Goal: Task Accomplishment & Management: Use online tool/utility

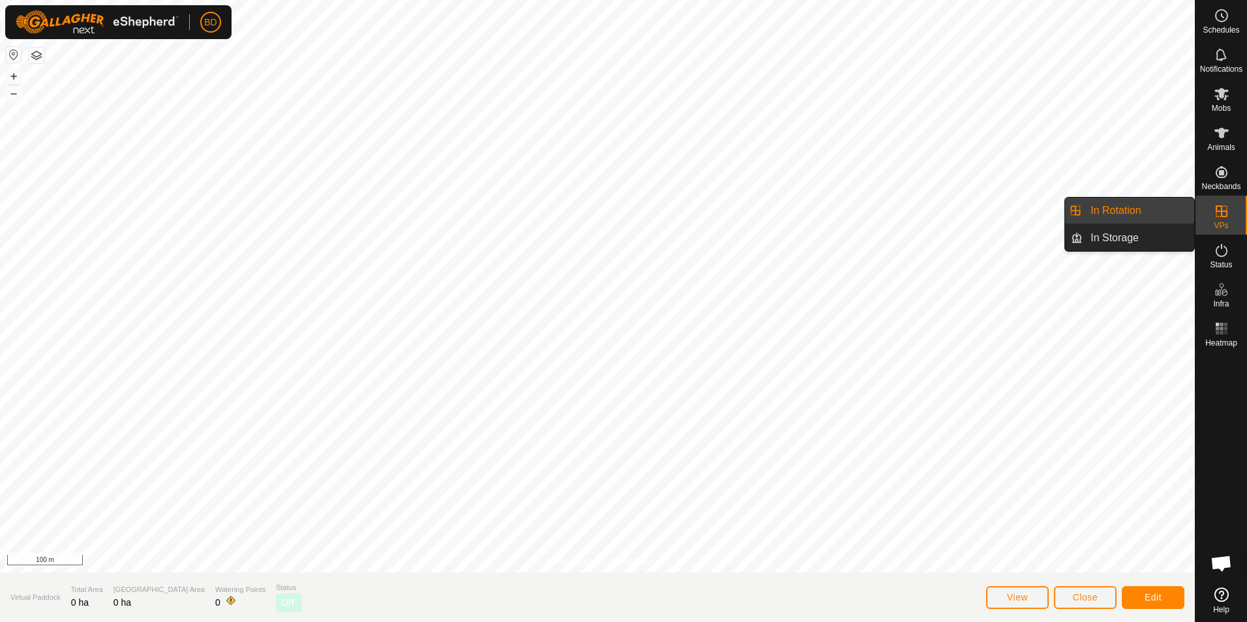
click at [1145, 214] on link "In Rotation" at bounding box center [1139, 211] width 112 height 26
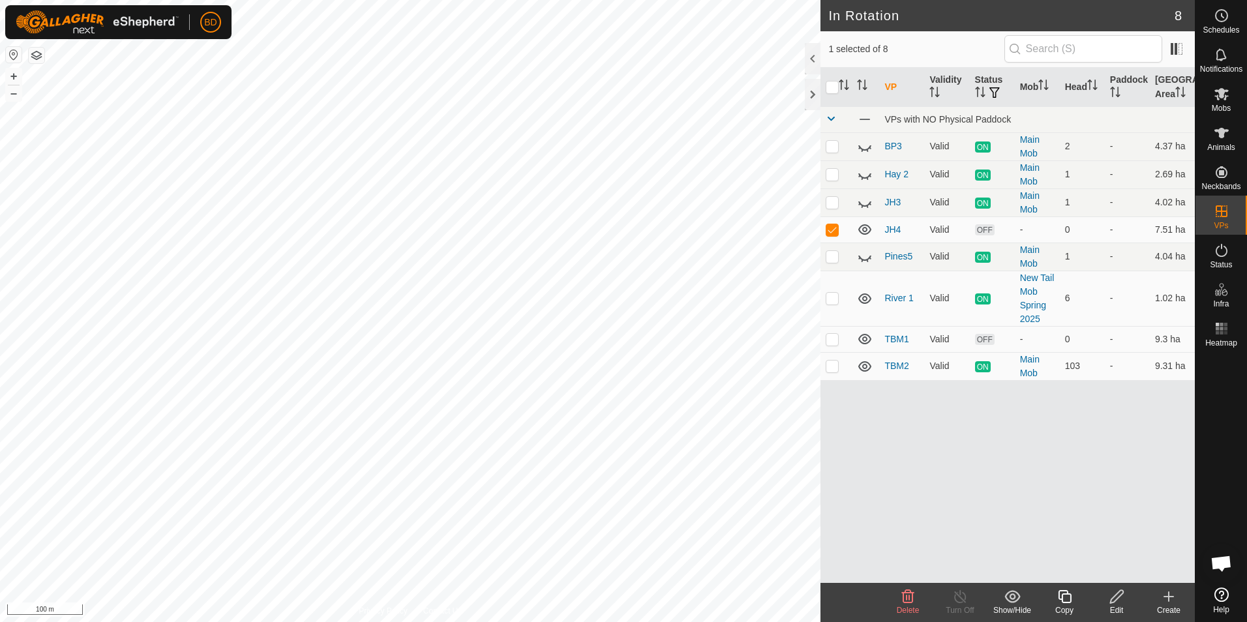
click at [907, 599] on icon at bounding box center [908, 596] width 12 height 13
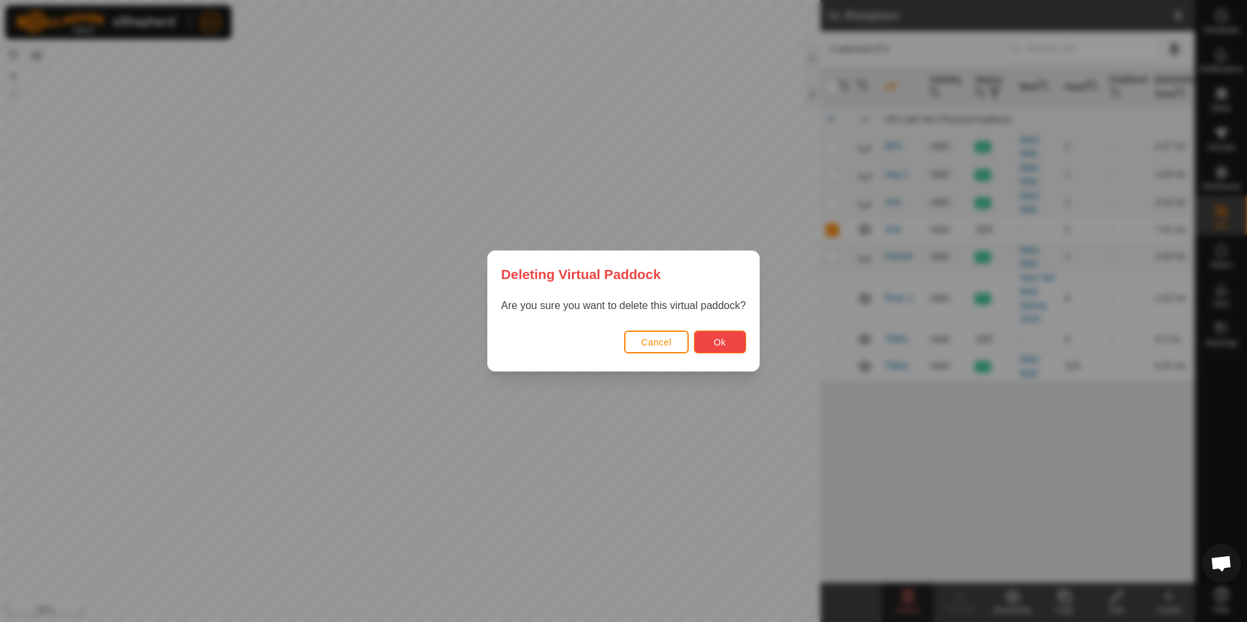
click at [707, 342] on button "Ok" at bounding box center [720, 342] width 52 height 23
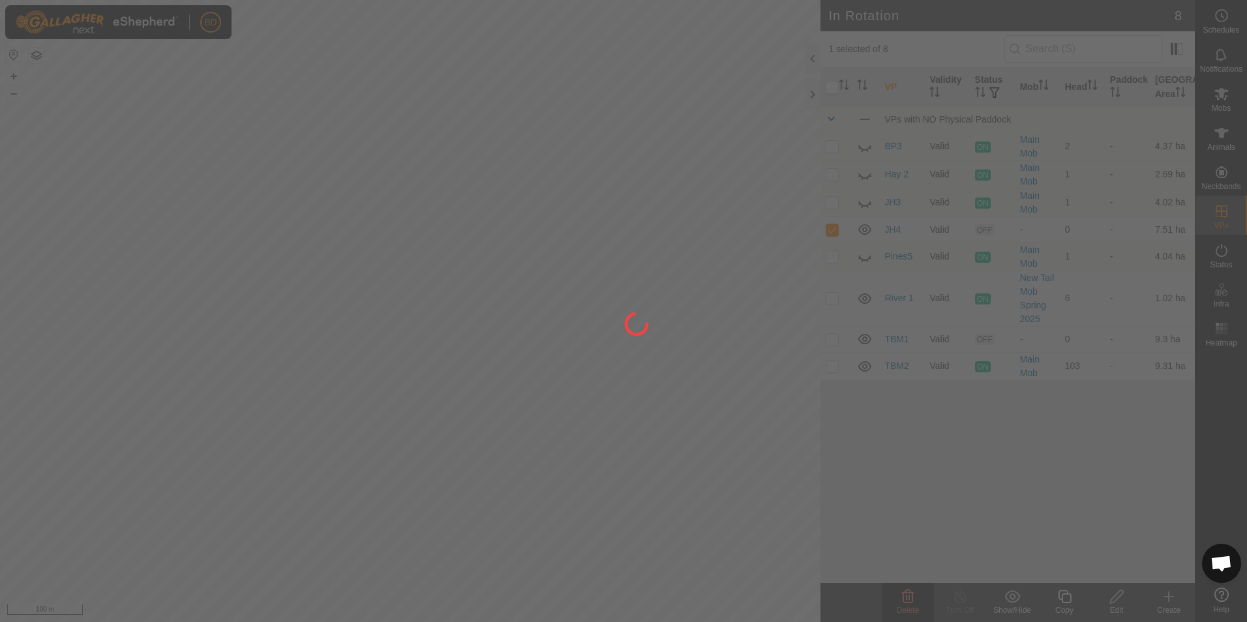
checkbox input "false"
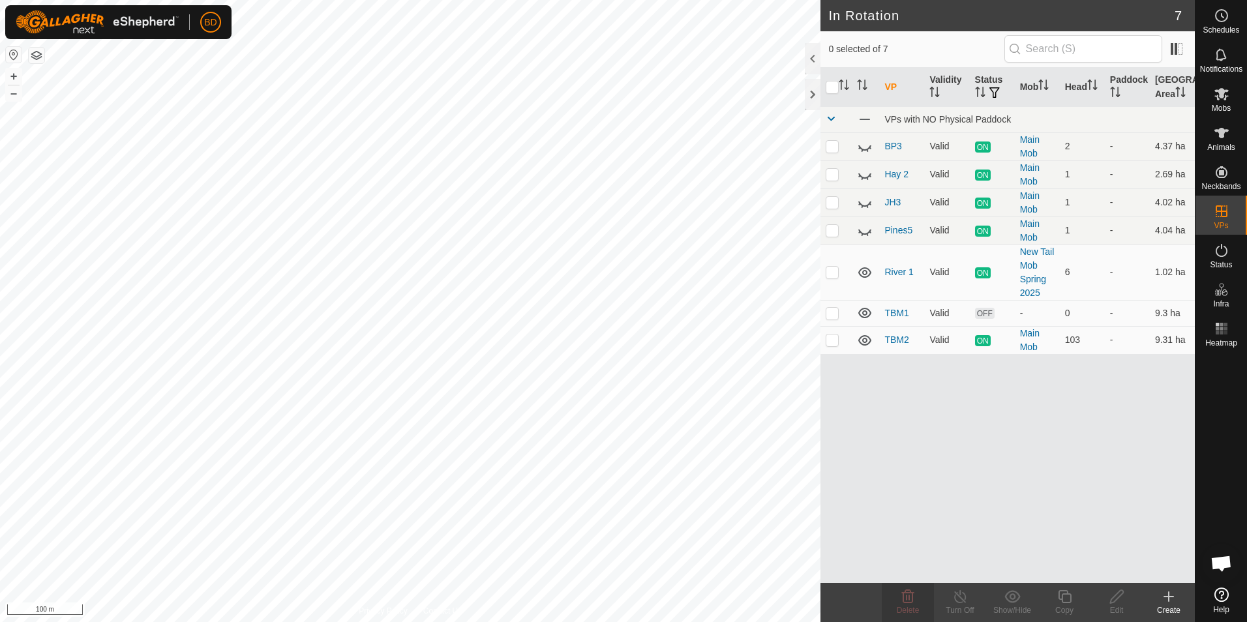
click at [1171, 601] on icon at bounding box center [1169, 597] width 16 height 16
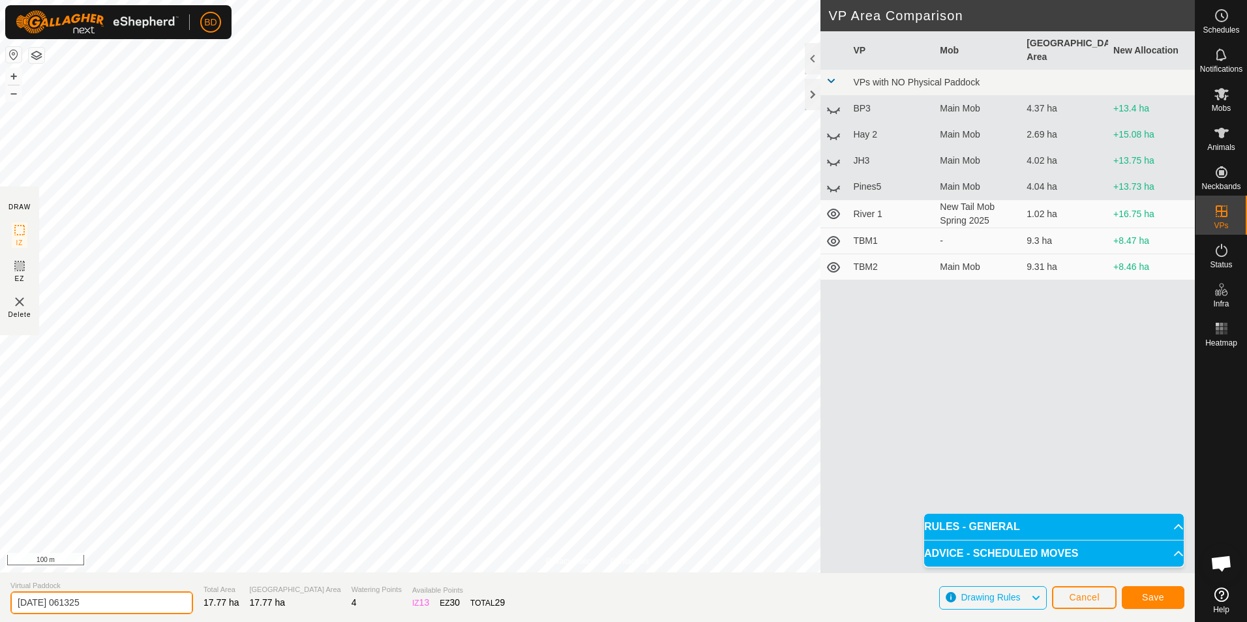
drag, startPoint x: 111, startPoint y: 606, endPoint x: -3, endPoint y: 597, distance: 113.8
click at [0, 597] on html "BD Schedules Notifications Mobs Animals Neckbands VPs Status Infra Heatmap Help…" at bounding box center [623, 311] width 1247 height 622
type input "TBR1"
click at [1157, 597] on span "Save" at bounding box center [1153, 597] width 22 height 10
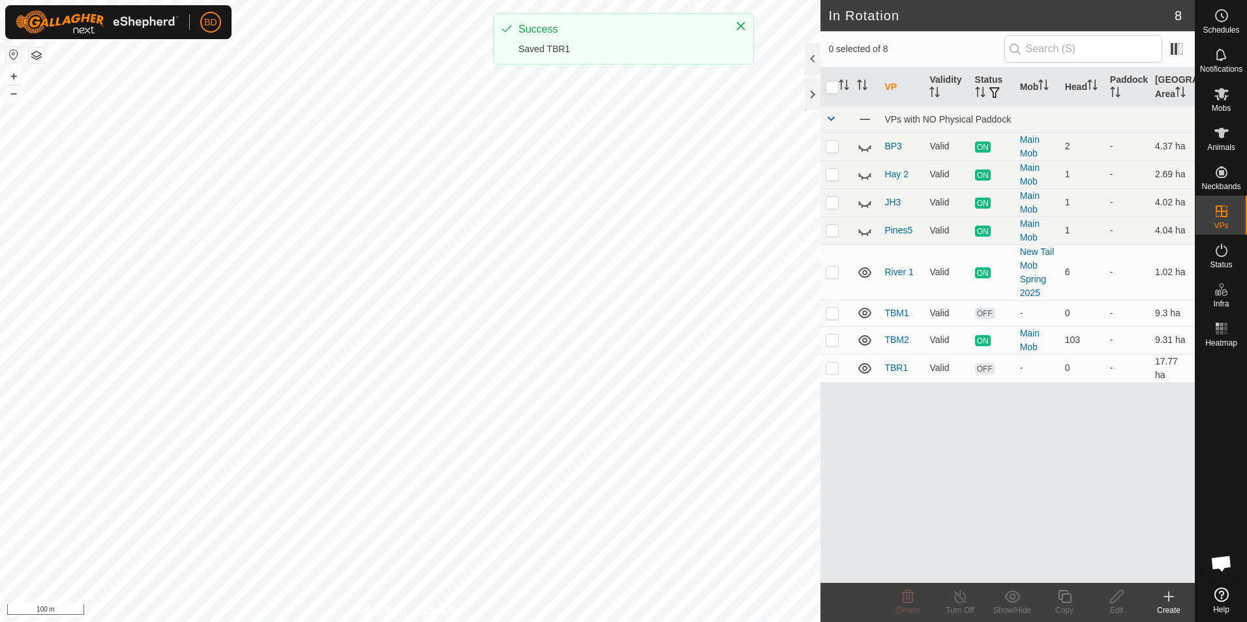
checkbox input "true"
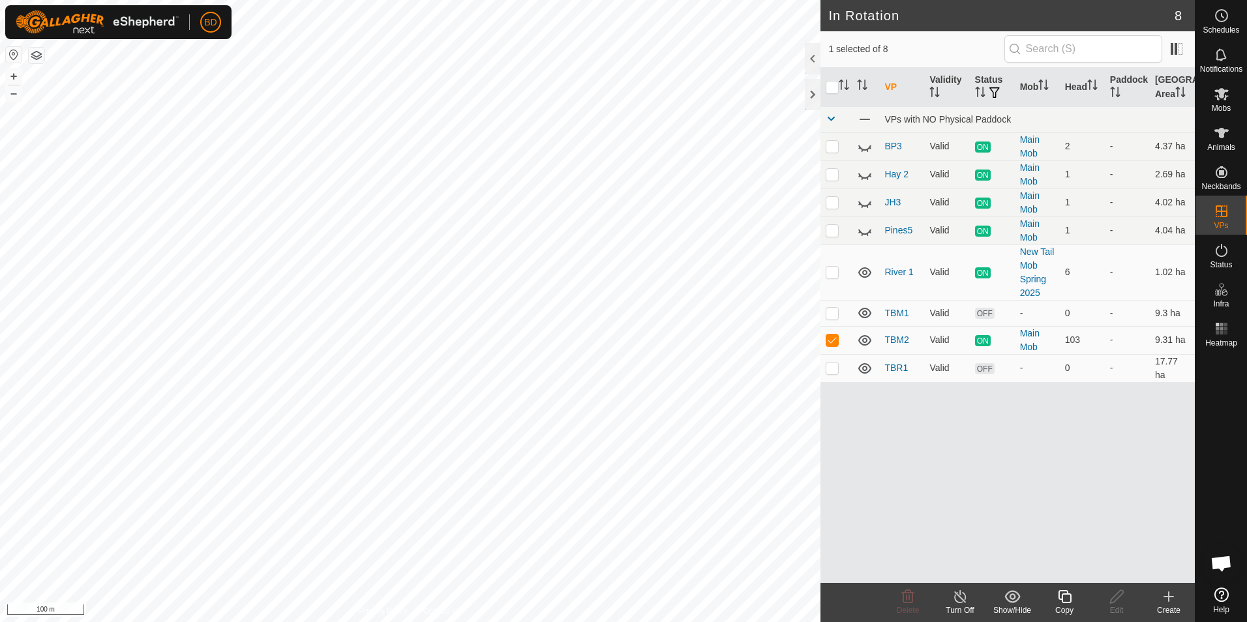
click at [961, 603] on icon at bounding box center [960, 597] width 16 height 16
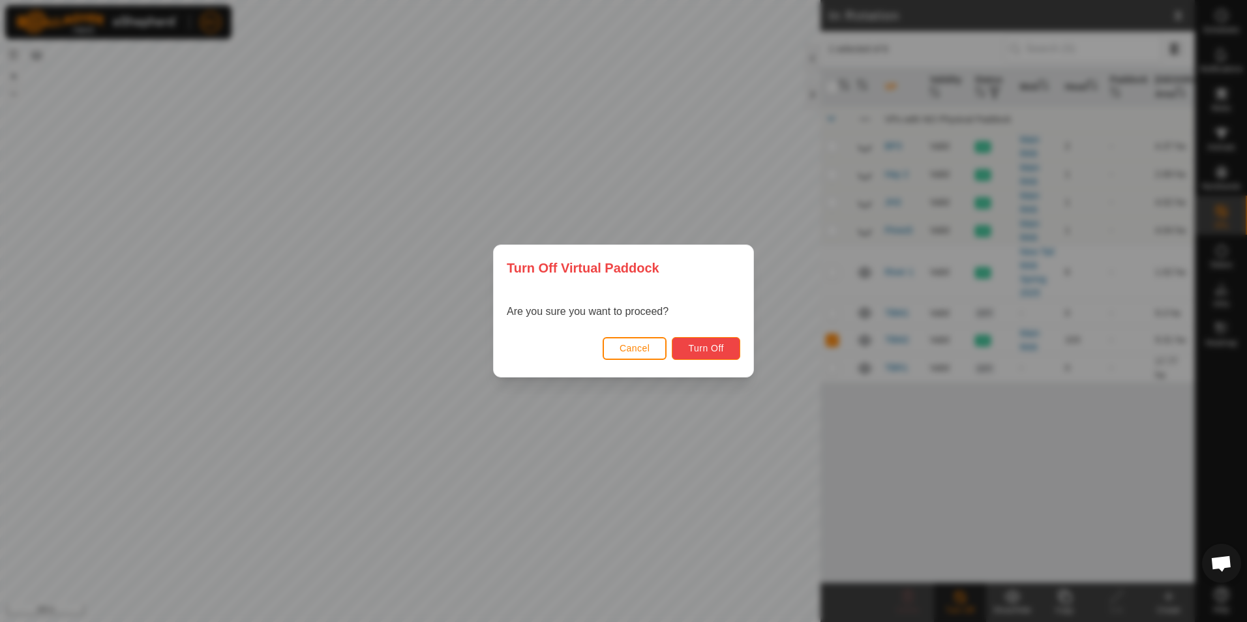
click at [712, 349] on span "Turn Off" at bounding box center [706, 348] width 36 height 10
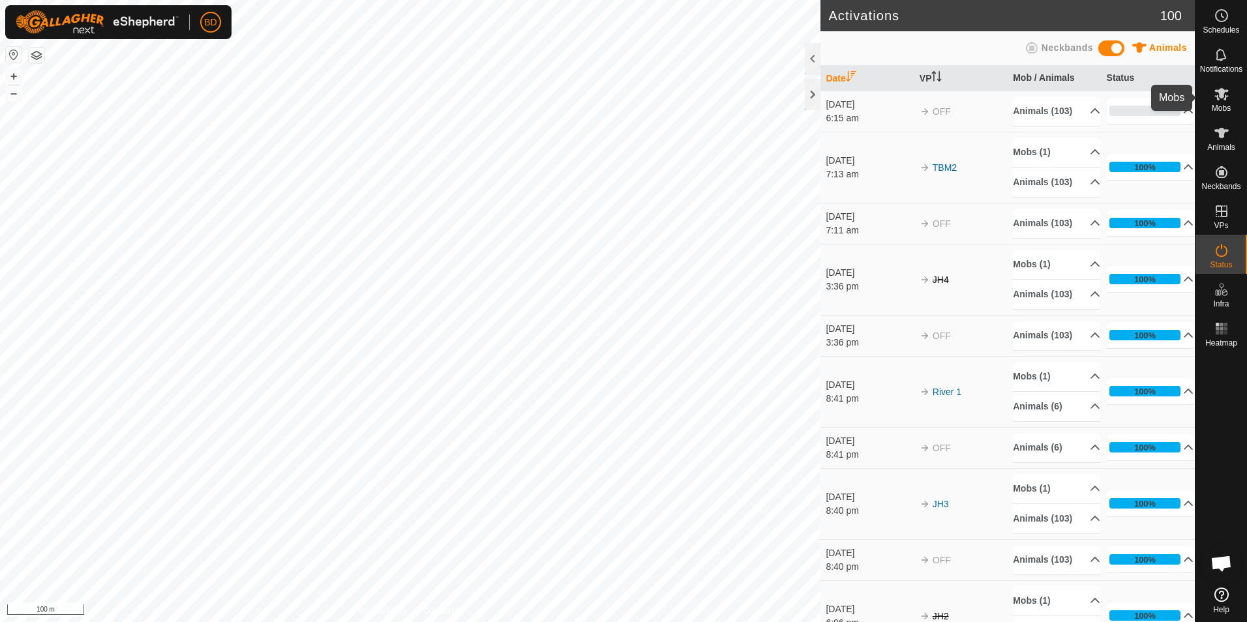
click at [1225, 104] on span "Mobs" at bounding box center [1221, 108] width 19 height 8
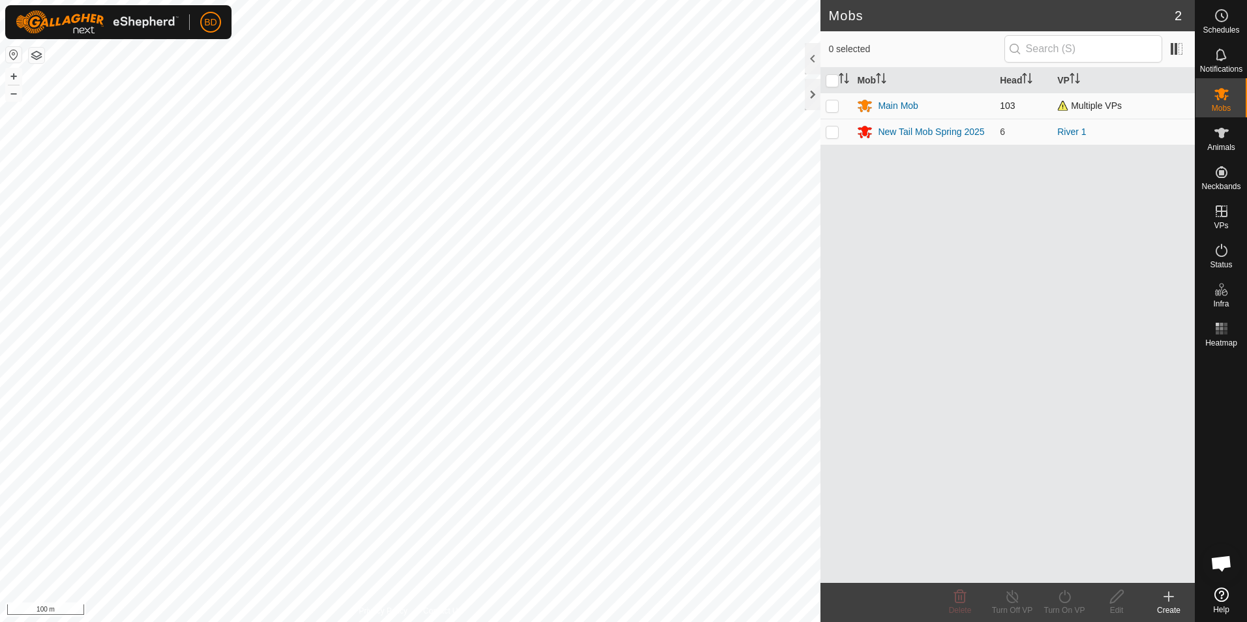
click at [834, 108] on p-checkbox at bounding box center [832, 105] width 13 height 10
checkbox input "true"
click at [1066, 604] on icon at bounding box center [1065, 597] width 16 height 16
click at [1073, 566] on link "Now" at bounding box center [1103, 568] width 129 height 26
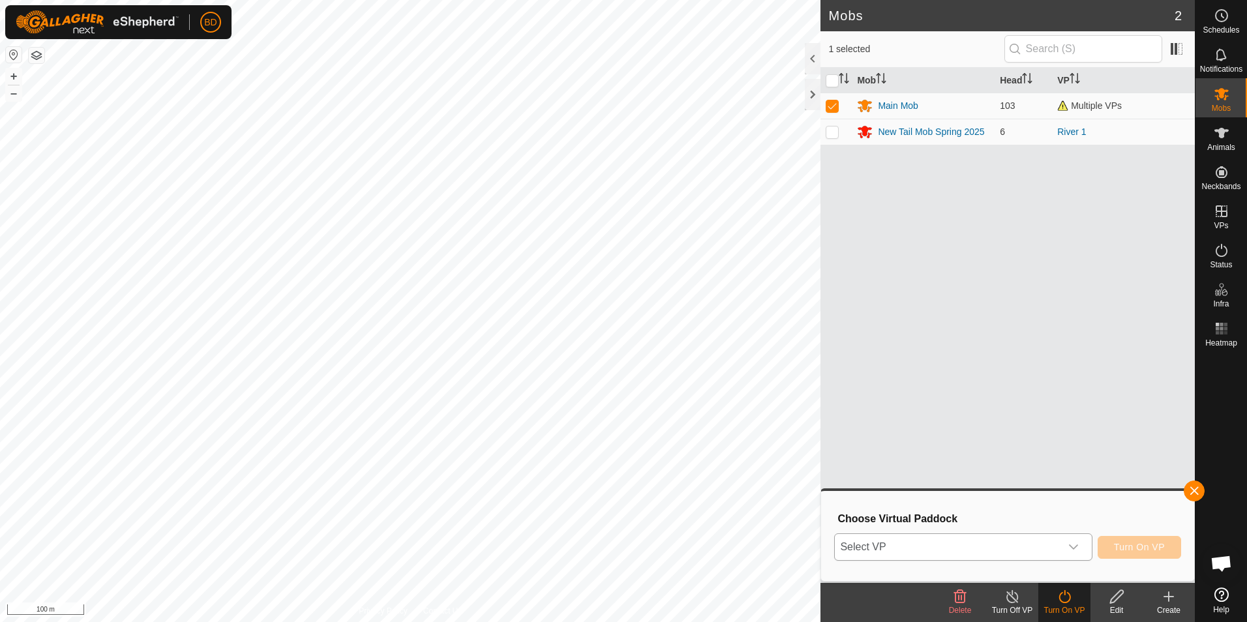
click at [1081, 550] on div "dropdown trigger" at bounding box center [1073, 547] width 26 height 26
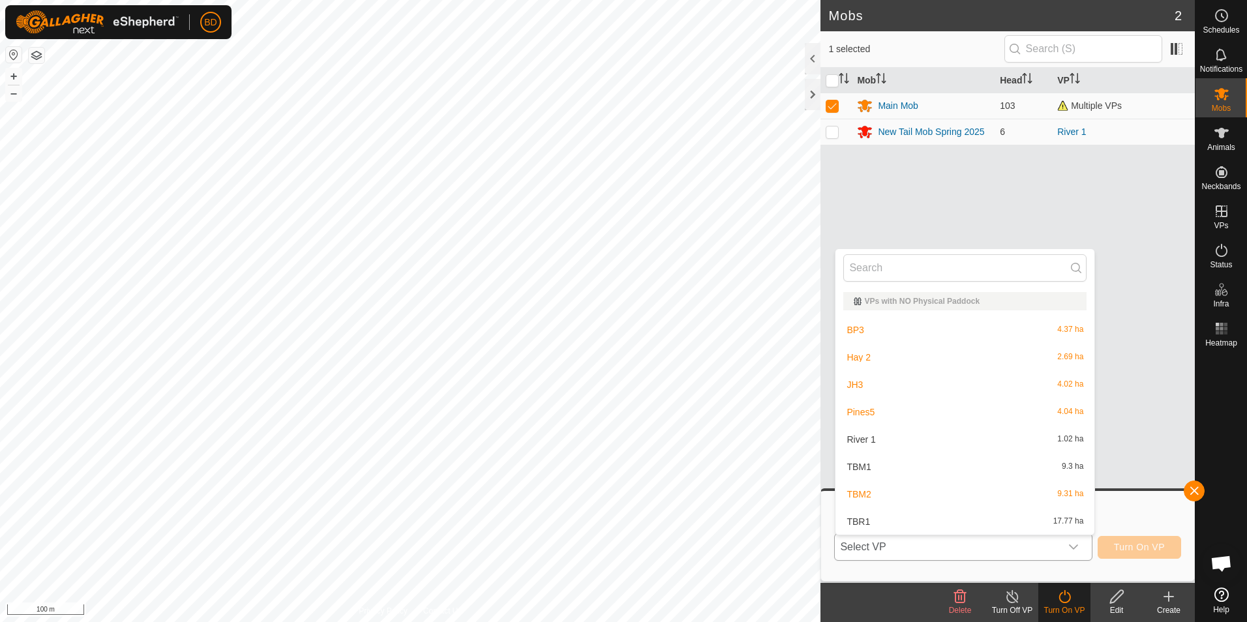
click at [939, 522] on li "TBR1 17.77 ha" at bounding box center [964, 522] width 259 height 26
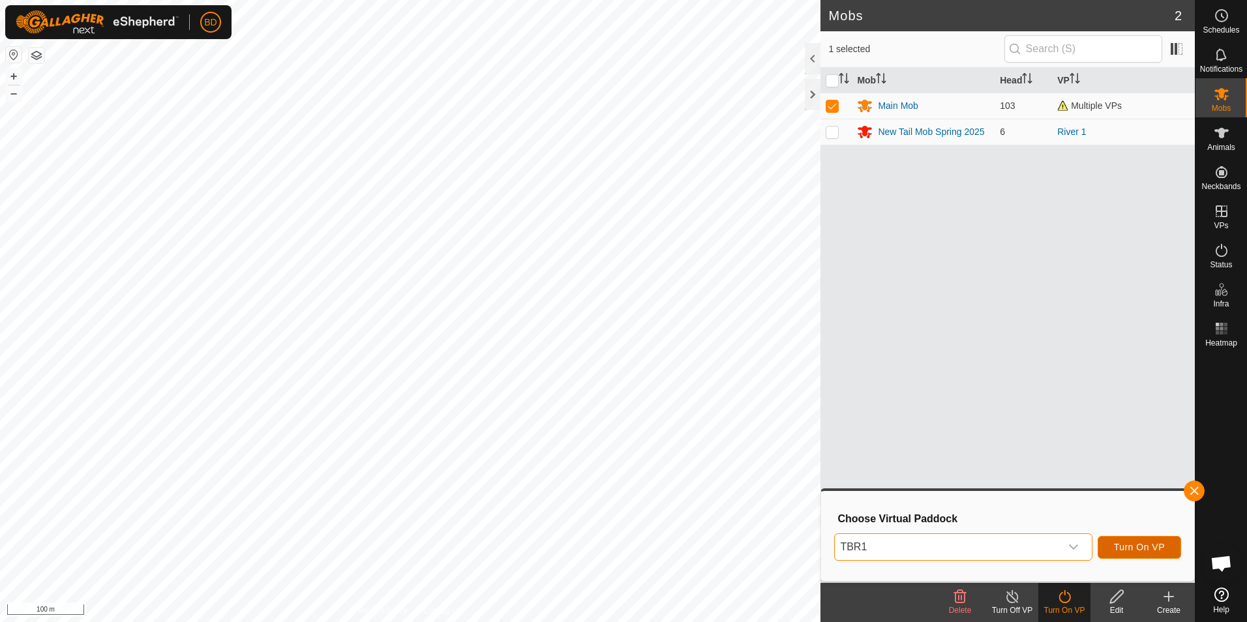
click at [1141, 547] on span "Turn On VP" at bounding box center [1139, 547] width 51 height 10
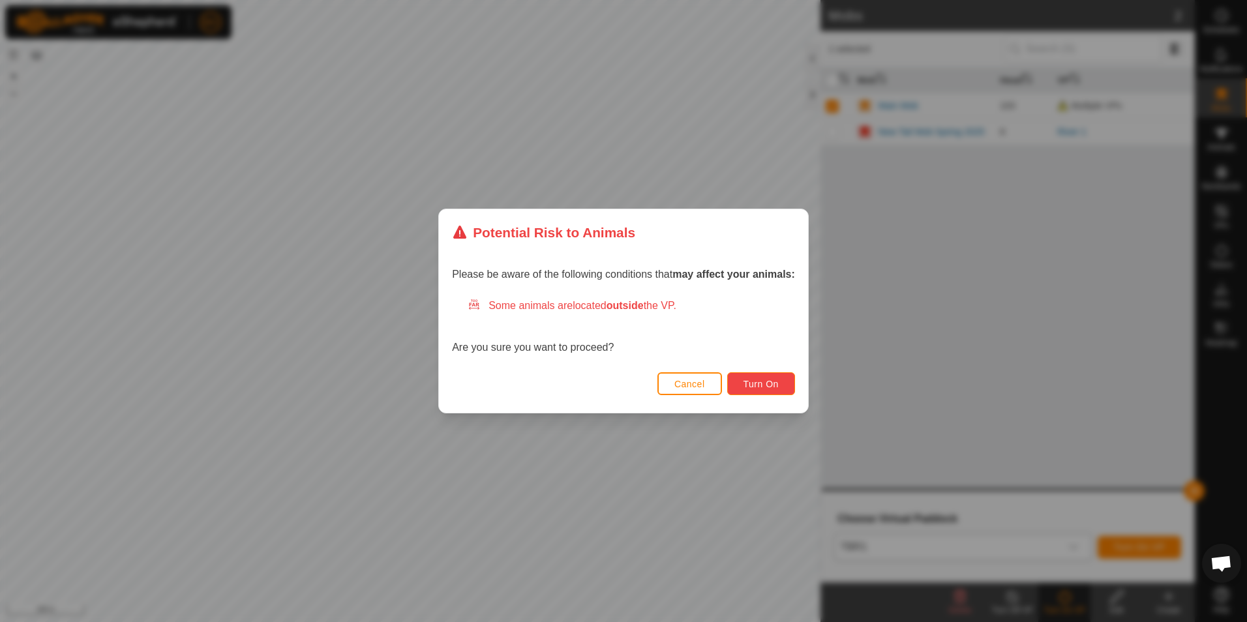
click at [759, 383] on span "Turn On" at bounding box center [761, 384] width 35 height 10
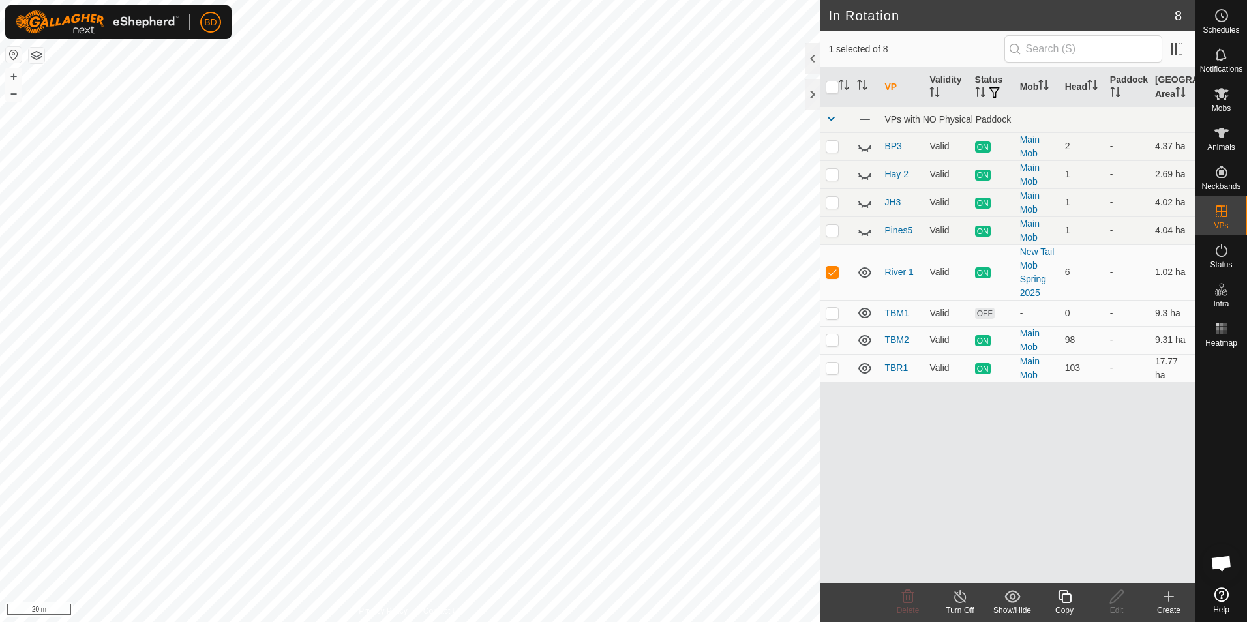
click at [1066, 605] on div "Copy" at bounding box center [1064, 611] width 52 height 12
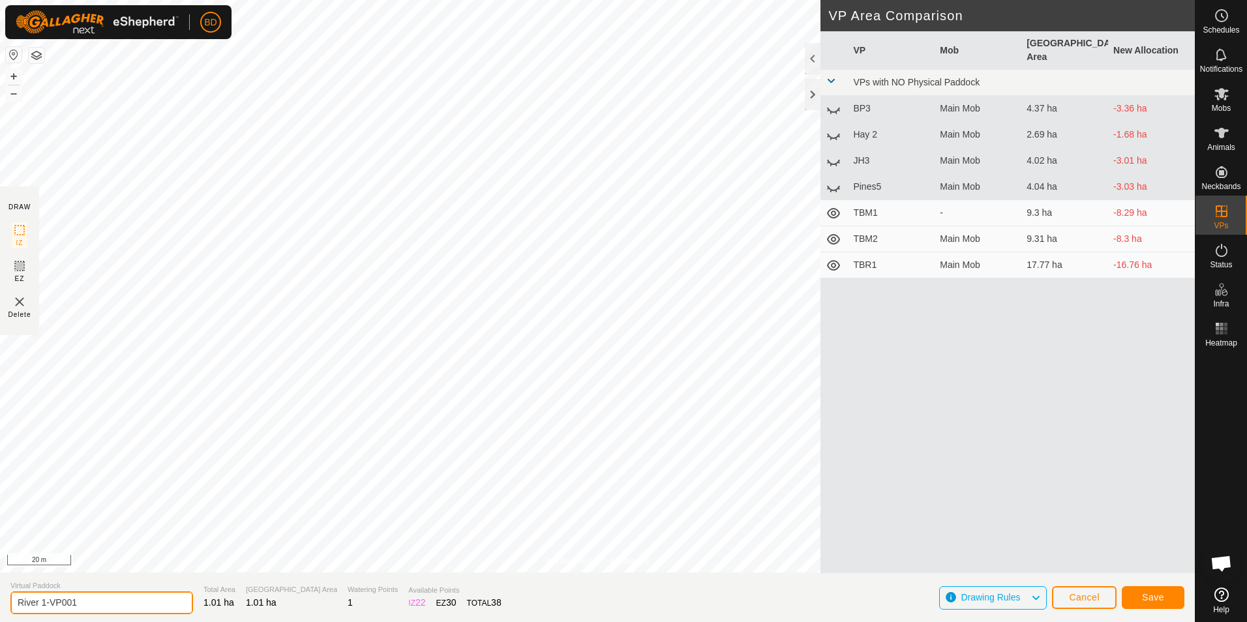
drag, startPoint x: 93, startPoint y: 602, endPoint x: 42, endPoint y: 598, distance: 51.0
click at [42, 598] on input "River 1-VP001" at bounding box center [101, 603] width 183 height 23
type input "River 2"
click at [1144, 599] on span "Save" at bounding box center [1153, 597] width 22 height 10
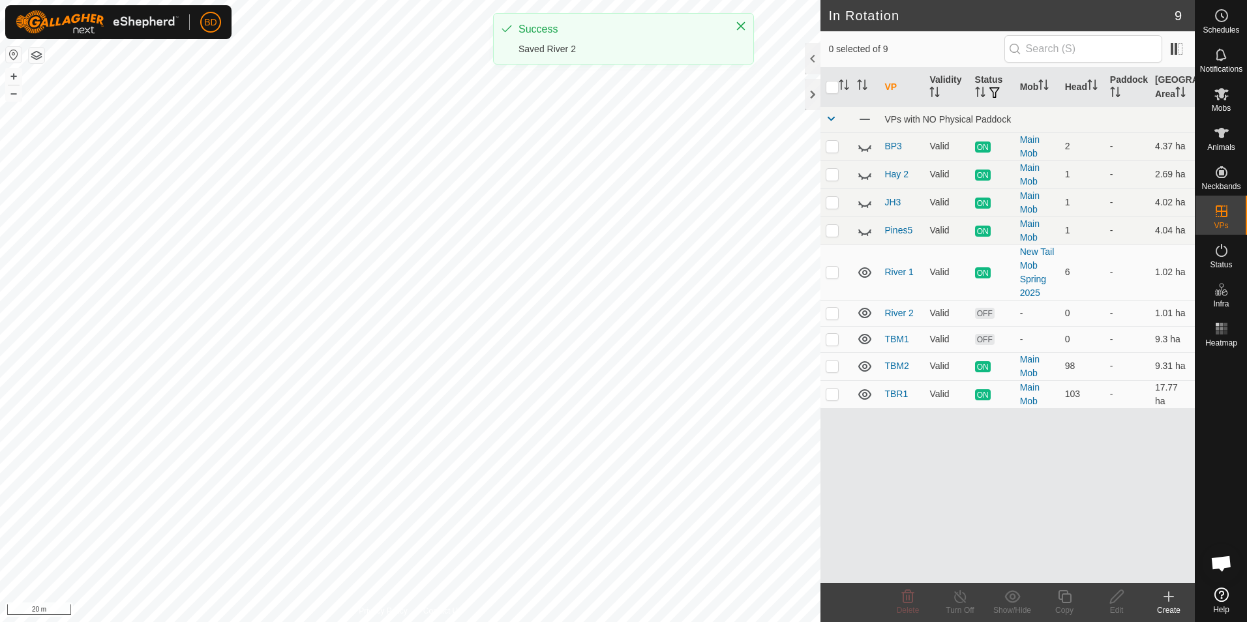
checkbox input "true"
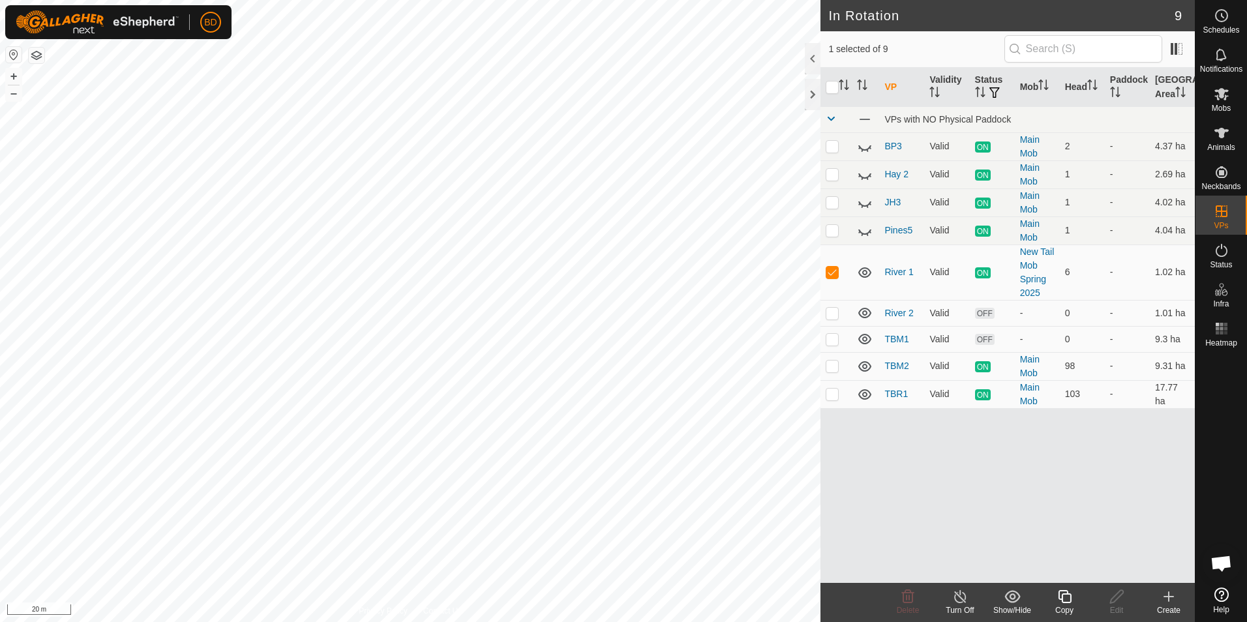
click at [961, 603] on icon at bounding box center [960, 596] width 12 height 13
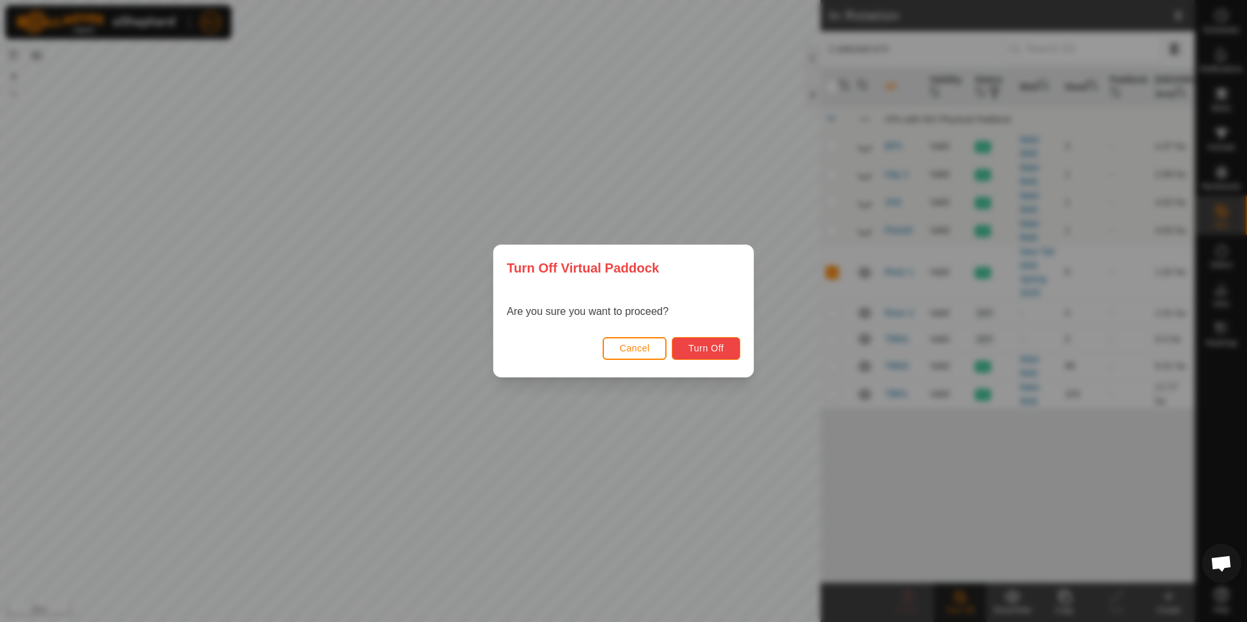
click at [701, 348] on span "Turn Off" at bounding box center [706, 348] width 36 height 10
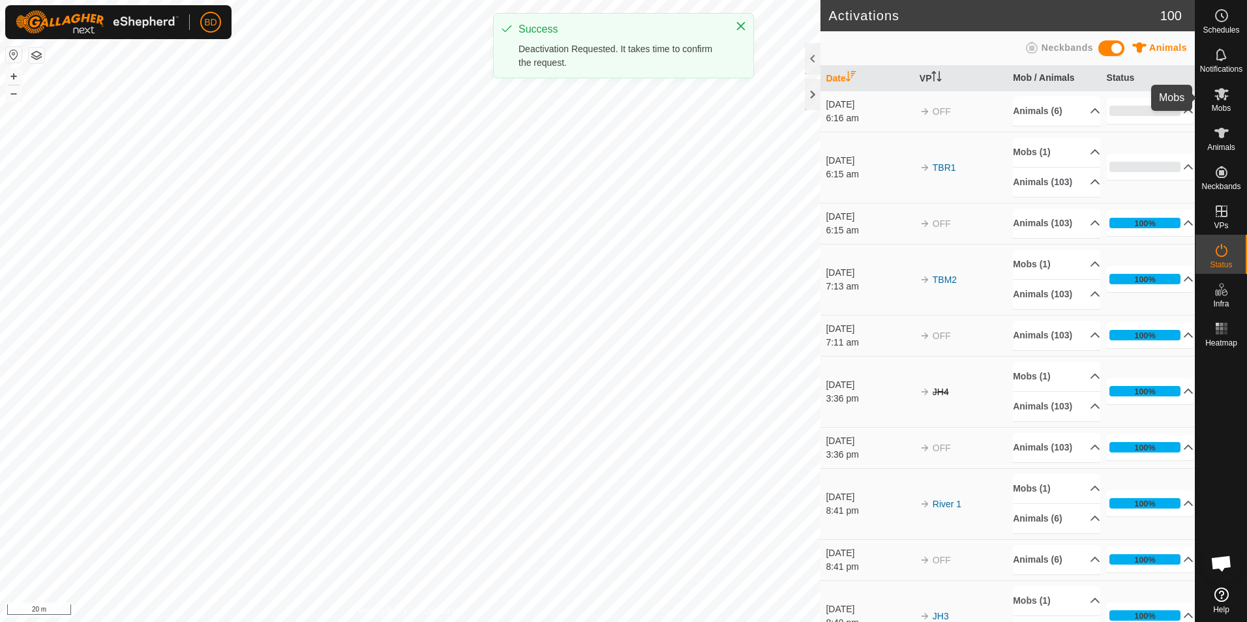
click at [1220, 98] on icon at bounding box center [1222, 94] width 16 height 16
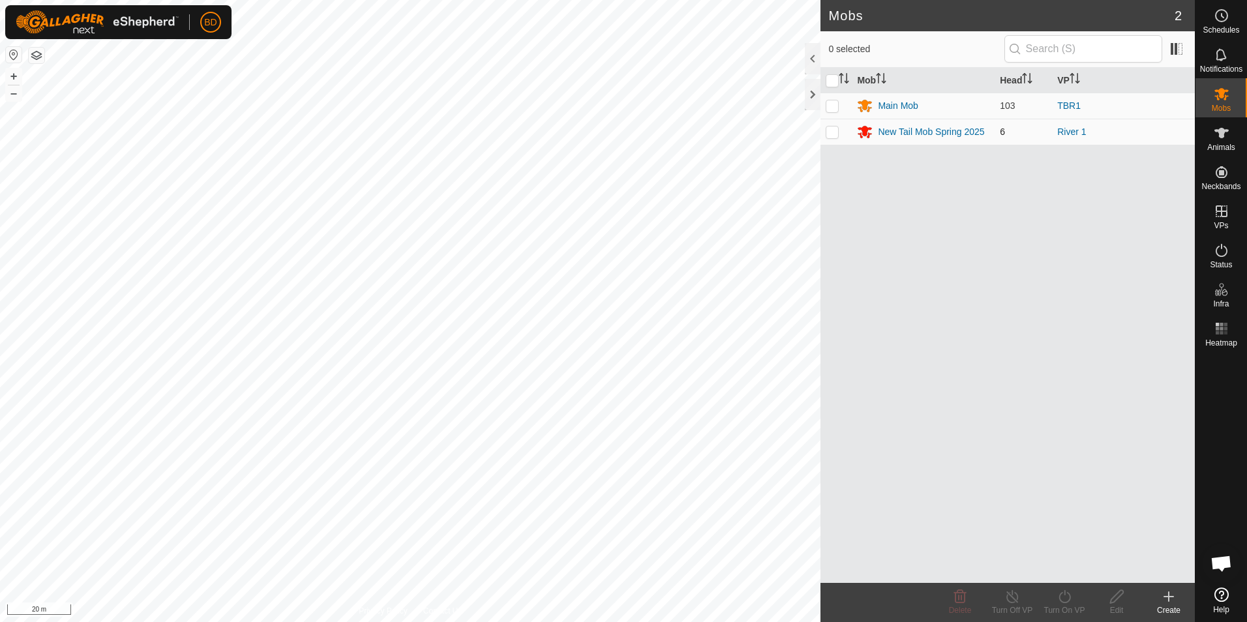
click at [834, 133] on p-checkbox at bounding box center [832, 132] width 13 height 10
checkbox input "true"
click at [1064, 600] on icon at bounding box center [1065, 597] width 16 height 16
click at [1070, 570] on link "Now" at bounding box center [1103, 568] width 129 height 26
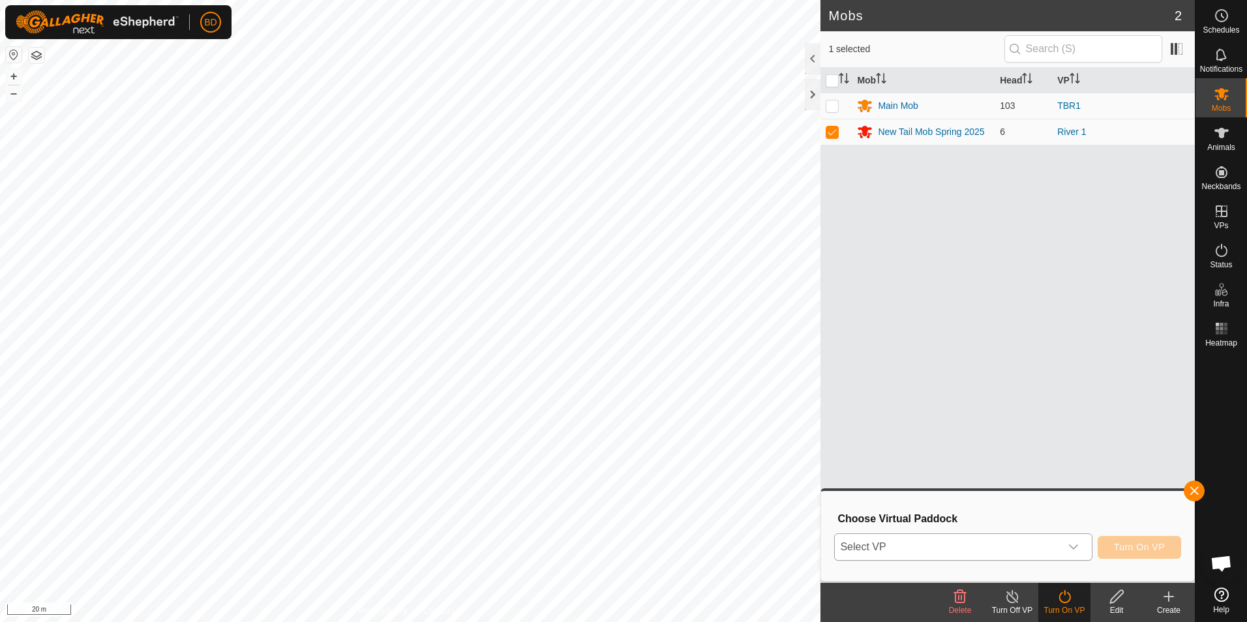
click at [1083, 550] on div "dropdown trigger" at bounding box center [1073, 547] width 26 height 26
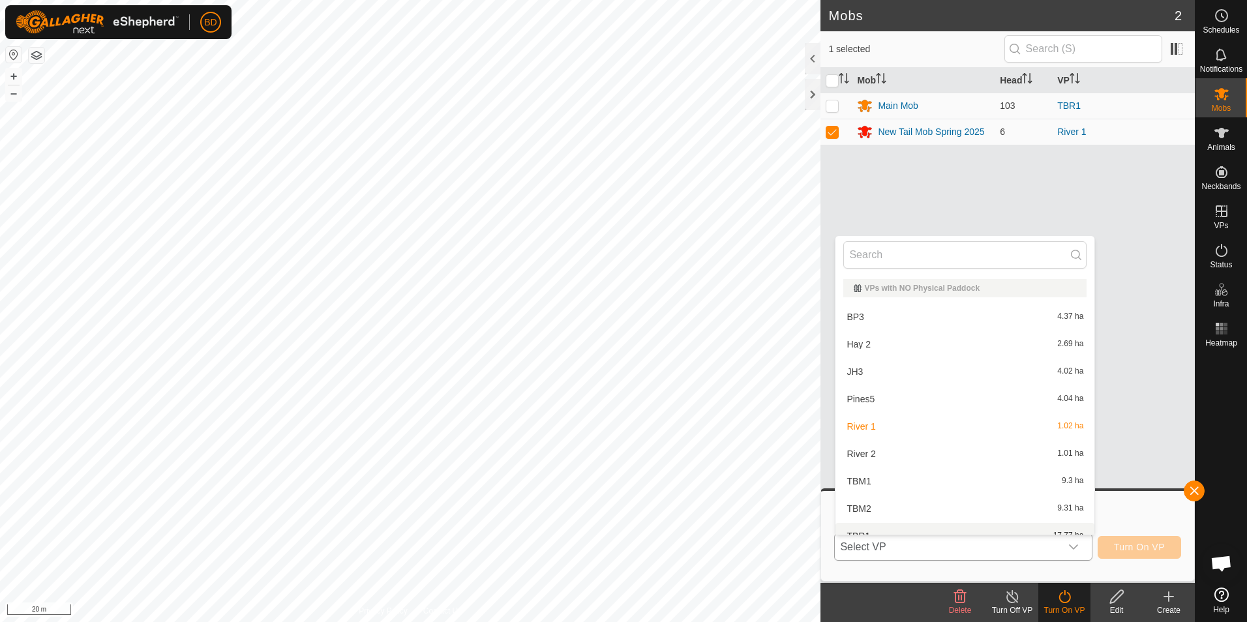
scroll to position [14, 0]
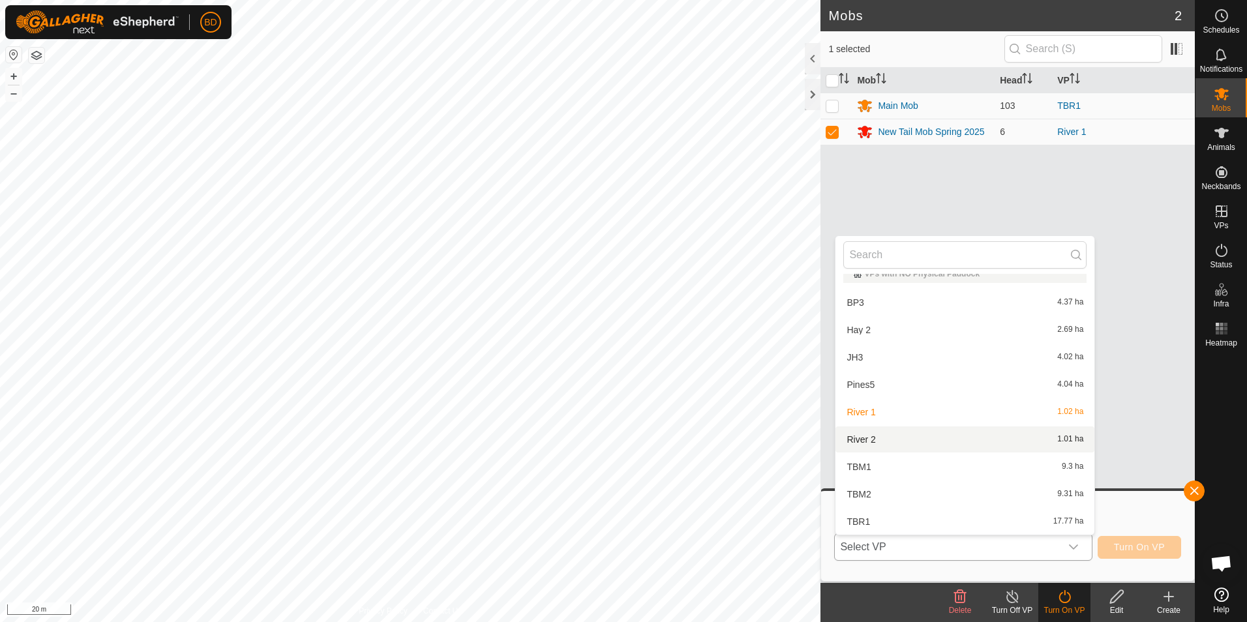
click at [887, 434] on li "River 2 1.01 ha" at bounding box center [964, 440] width 259 height 26
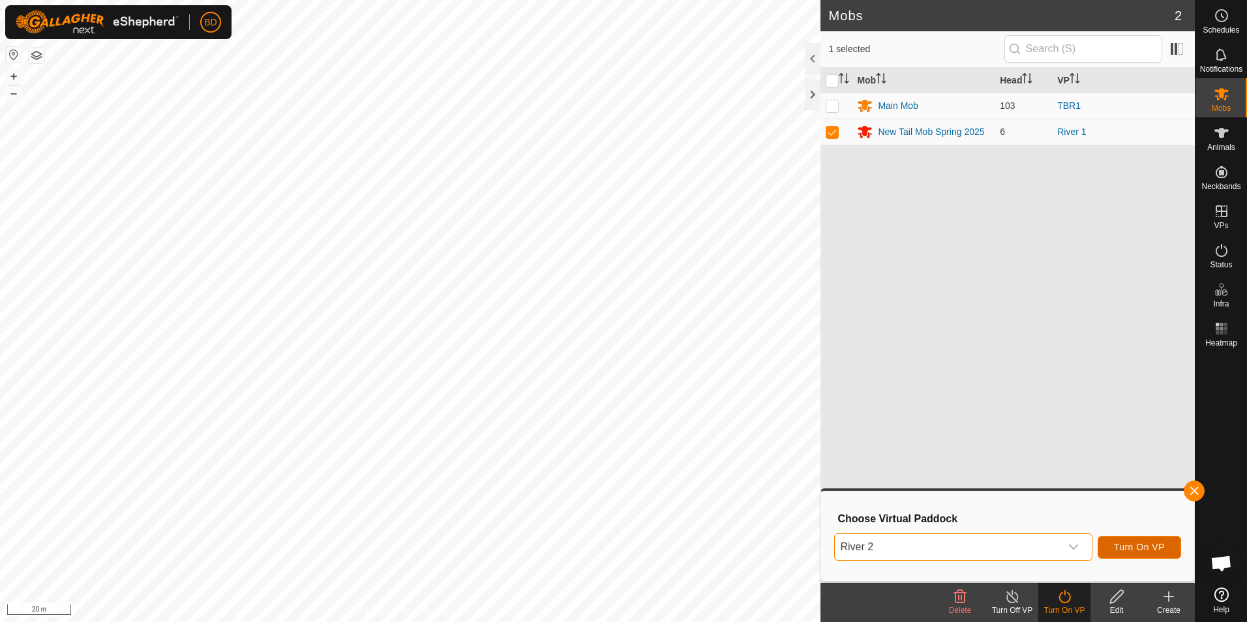
click at [1141, 545] on span "Turn On VP" at bounding box center [1139, 547] width 51 height 10
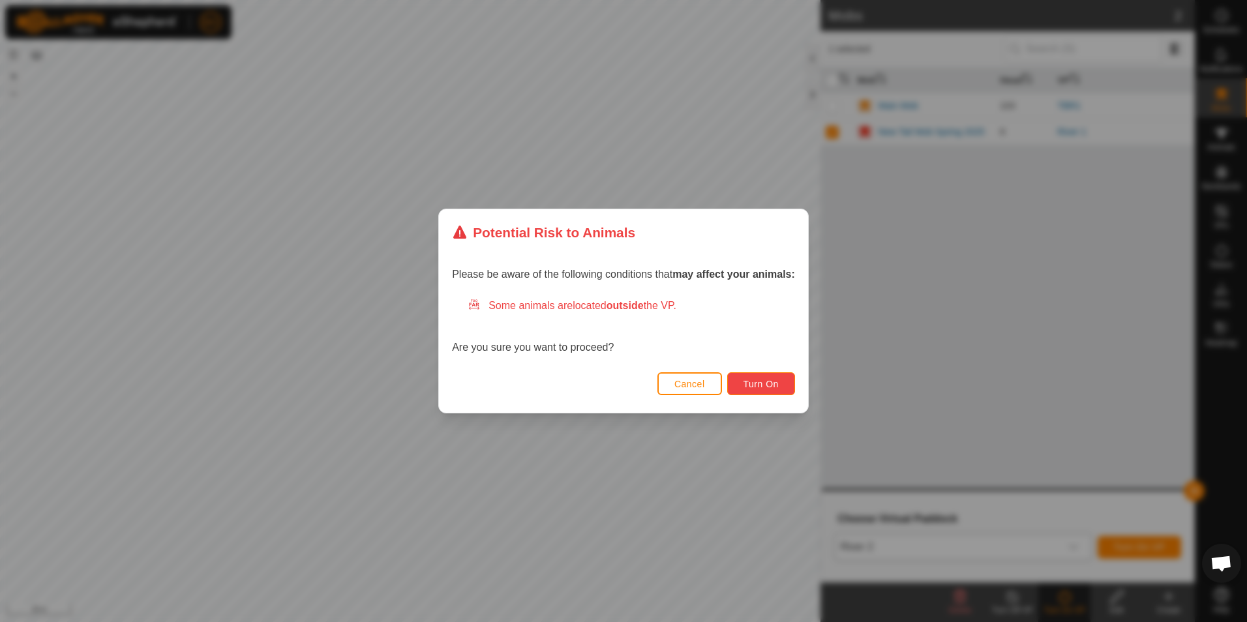
click at [761, 383] on span "Turn On" at bounding box center [761, 384] width 35 height 10
